Goal: Use online tool/utility

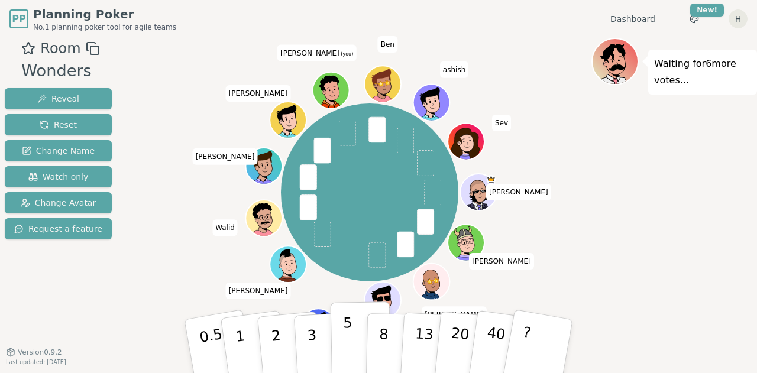
click at [355, 329] on button "5" at bounding box center [361, 347] width 61 height 90
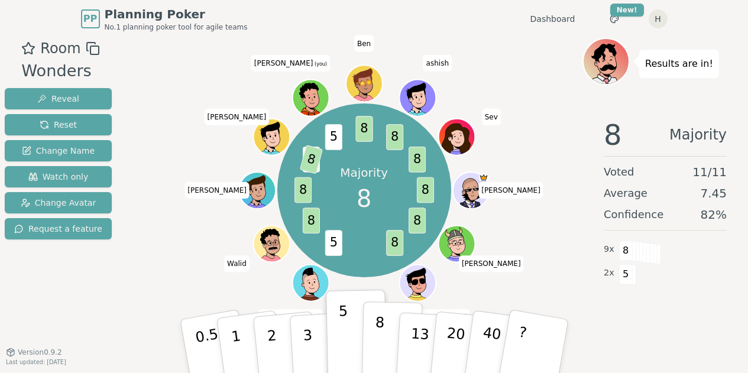
click at [384, 335] on button "8" at bounding box center [391, 347] width 61 height 90
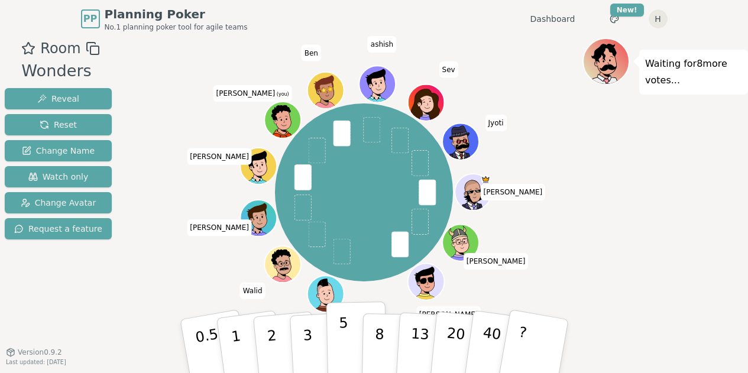
click at [345, 328] on p "5" at bounding box center [343, 347] width 10 height 64
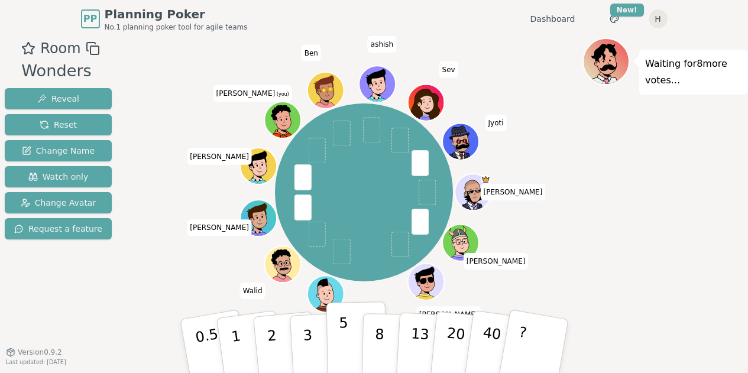
click at [332, 329] on button "5" at bounding box center [356, 347] width 61 height 90
click at [514, 58] on div at bounding box center [364, 48] width 437 height 21
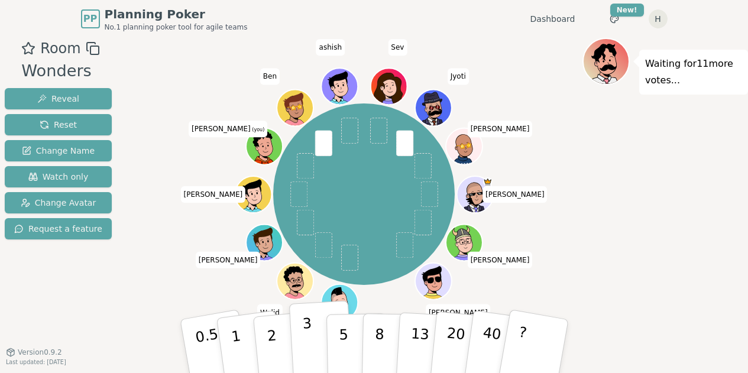
click at [298, 347] on button "3" at bounding box center [321, 346] width 64 height 92
